Goal: Task Accomplishment & Management: Manage account settings

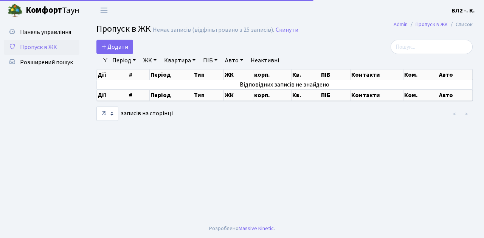
select select "25"
click at [42, 46] on span "Пропуск в ЖК" at bounding box center [38, 47] width 37 height 8
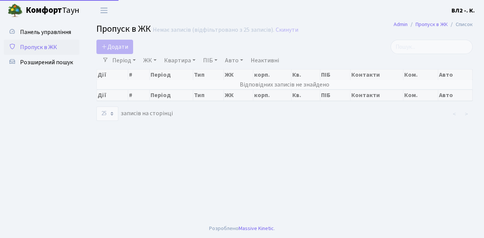
select select "25"
